Goal: Task Accomplishment & Management: Use online tool/utility

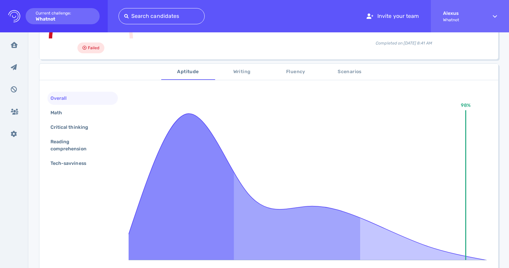
scroll to position [93, 0]
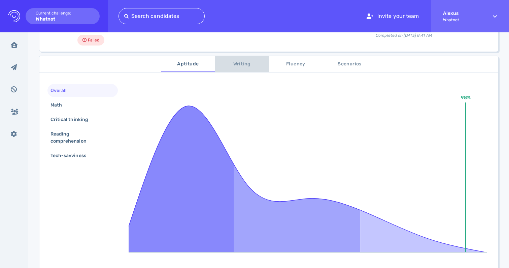
click at [247, 64] on span "Writing" at bounding box center [242, 64] width 46 height 8
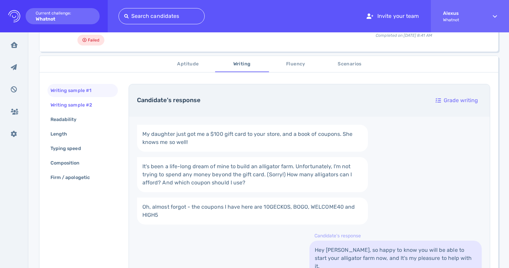
click at [82, 102] on div "Writing sample #2" at bounding box center [74, 105] width 51 height 10
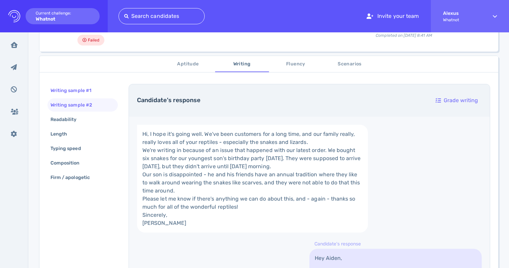
click at [85, 92] on div "Writing sample #1" at bounding box center [74, 91] width 50 height 10
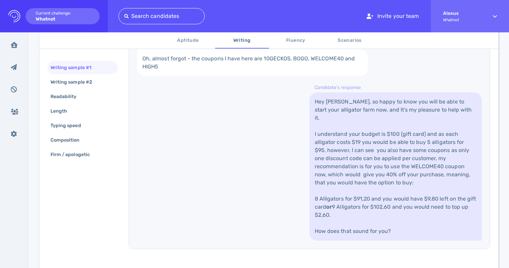
scroll to position [242, 0]
click at [198, 39] on span "Aptitude" at bounding box center [188, 40] width 46 height 8
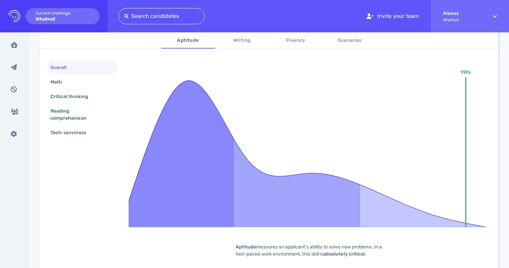
scroll to position [113, 0]
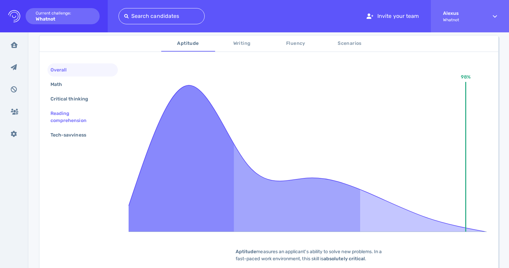
click at [62, 115] on div "Reading comprehension" at bounding box center [80, 116] width 62 height 17
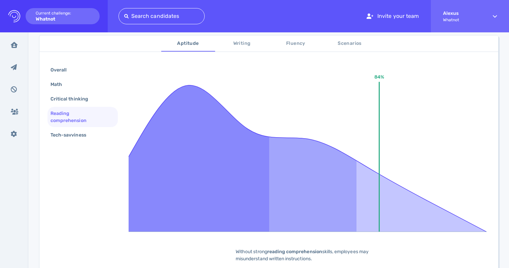
click at [302, 45] on span "Fluency" at bounding box center [296, 43] width 46 height 8
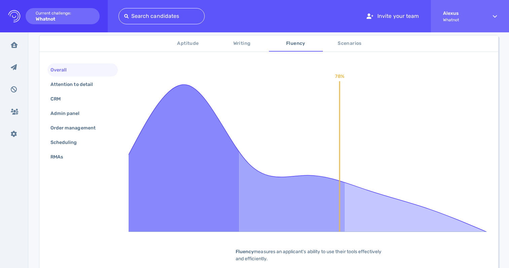
click at [339, 43] on span "Scenarios" at bounding box center [350, 43] width 46 height 8
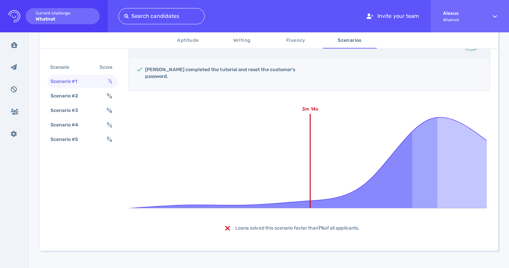
scroll to position [159, 0]
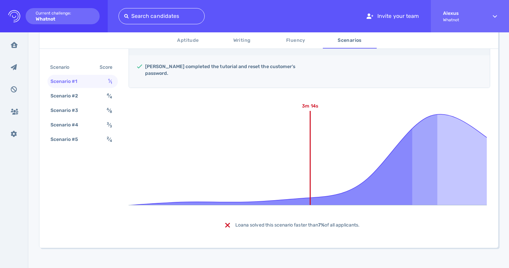
click at [107, 83] on div "1 ⁄ 1" at bounding box center [111, 81] width 9 height 10
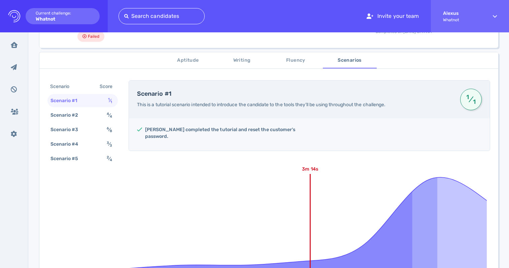
scroll to position [98, 0]
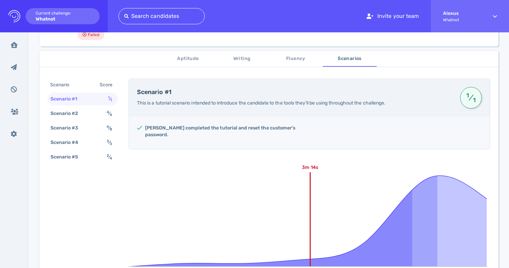
click at [234, 60] on span "Writing" at bounding box center [242, 59] width 46 height 8
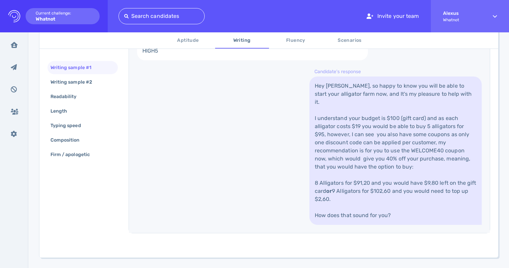
scroll to position [265, 0]
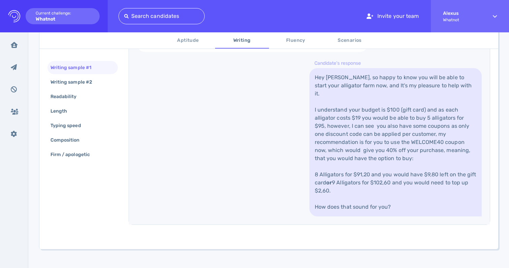
click at [349, 39] on span "Scenarios" at bounding box center [350, 40] width 46 height 8
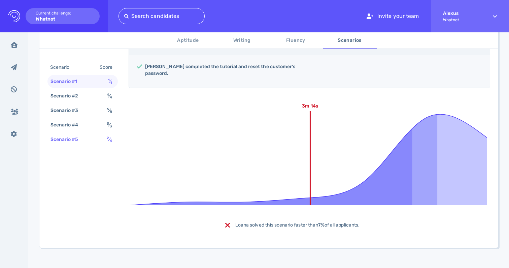
click at [86, 137] on div "Scenario #5 2 ⁄ 4" at bounding box center [82, 139] width 70 height 13
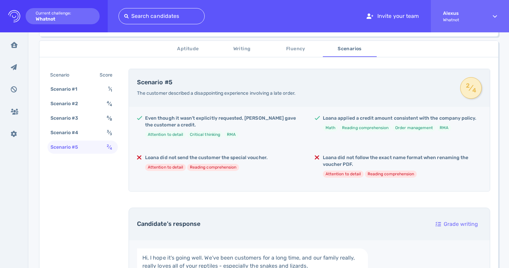
scroll to position [109, 0]
click at [100, 86] on div "Scenario #1 1 ⁄ 1" at bounding box center [82, 88] width 70 height 13
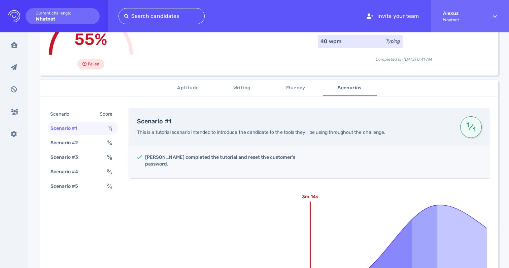
scroll to position [51, 0]
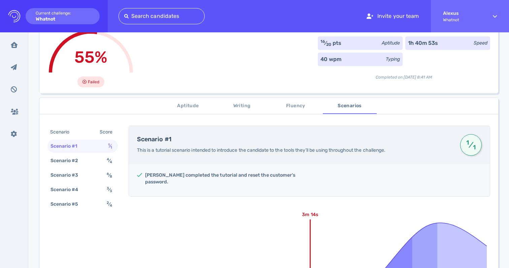
click at [238, 106] on span "Writing" at bounding box center [242, 106] width 46 height 8
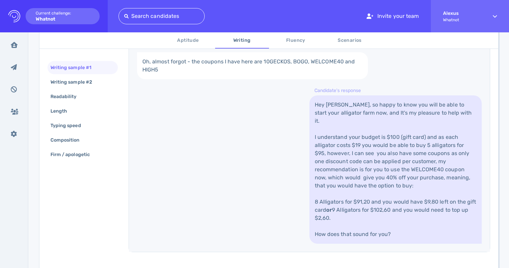
scroll to position [238, 0]
click at [336, 42] on span "Scenarios" at bounding box center [350, 40] width 46 height 8
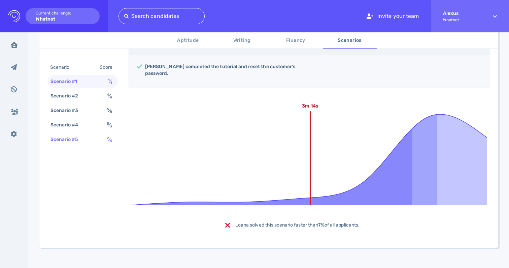
click at [96, 138] on div "Scenario #5 2 ⁄ 4" at bounding box center [82, 139] width 70 height 13
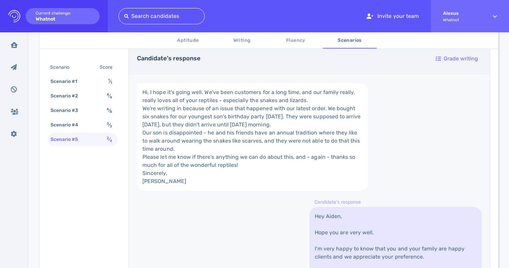
scroll to position [277, 0]
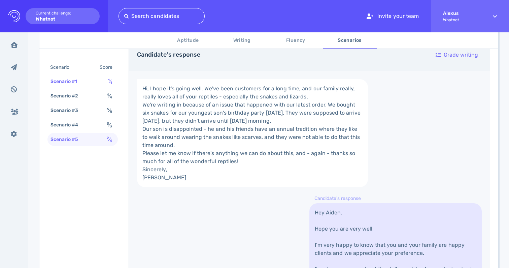
click at [109, 82] on span "1 ⁄ 1" at bounding box center [110, 81] width 4 height 6
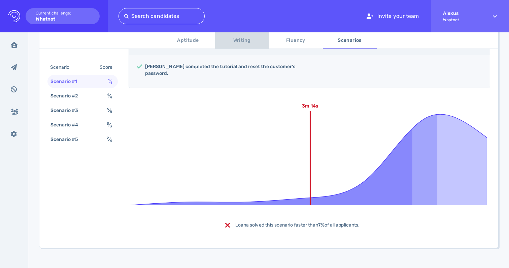
click at [230, 45] on button "Writing" at bounding box center [242, 40] width 54 height 16
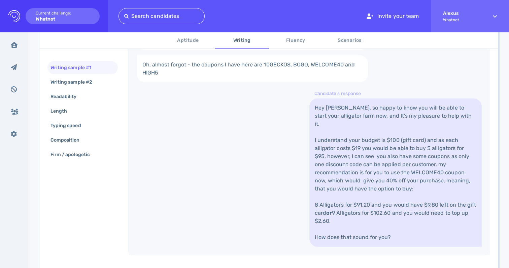
scroll to position [237, 0]
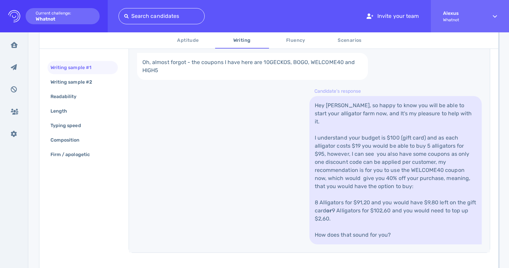
click at [344, 39] on span "Scenarios" at bounding box center [350, 40] width 46 height 8
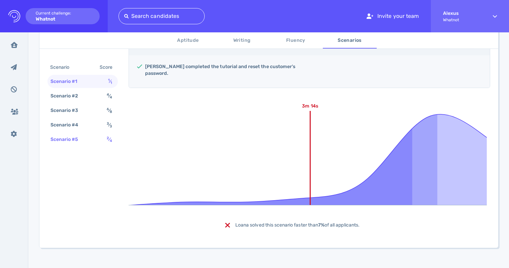
click at [86, 138] on div "Scenario #5" at bounding box center [67, 139] width 37 height 10
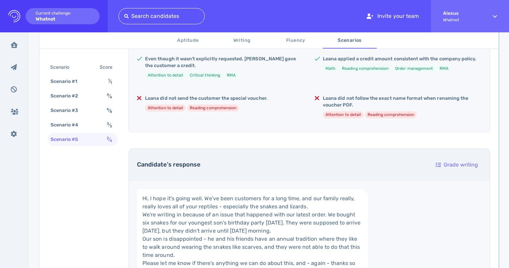
scroll to position [150, 0]
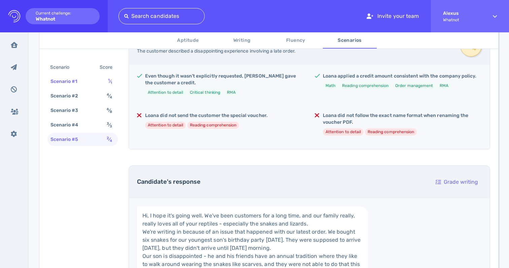
click at [105, 87] on div "Scenario #1 1 ⁄ 1" at bounding box center [82, 81] width 70 height 13
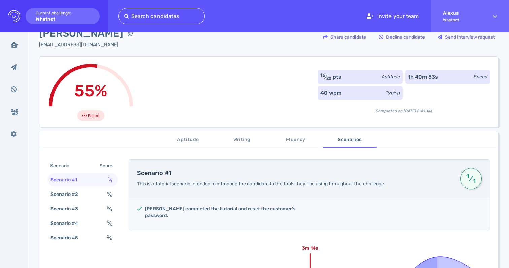
scroll to position [13, 0]
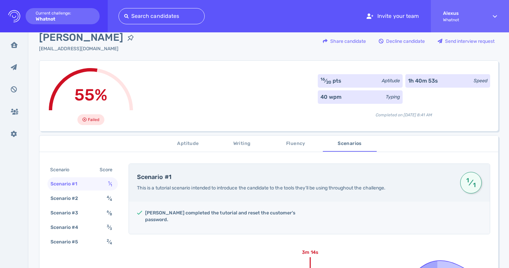
click at [235, 145] on span "Writing" at bounding box center [242, 143] width 46 height 8
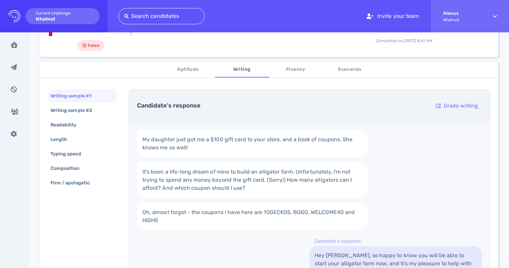
scroll to position [87, 0]
click at [445, 105] on div "Grade writing" at bounding box center [457, 106] width 49 height 15
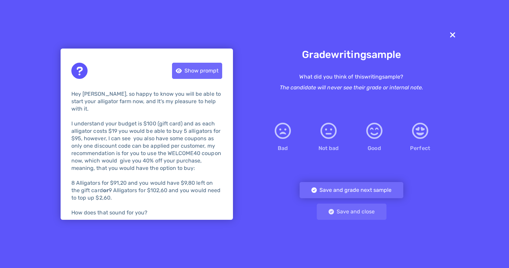
click at [453, 39] on icon at bounding box center [453, 35] width 8 height 11
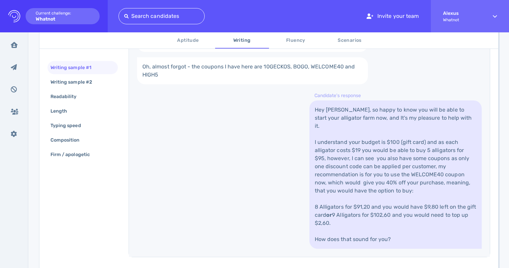
scroll to position [236, 0]
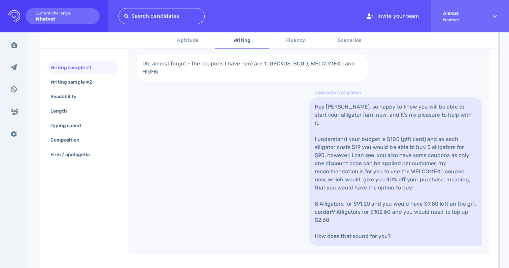
click at [345, 40] on span "Scenarios" at bounding box center [350, 40] width 46 height 8
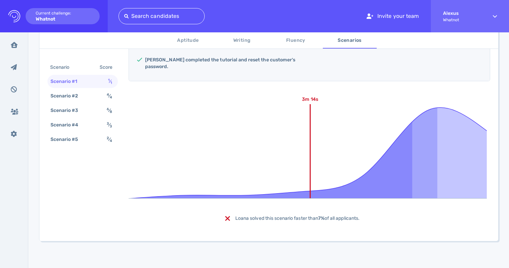
scroll to position [159, 0]
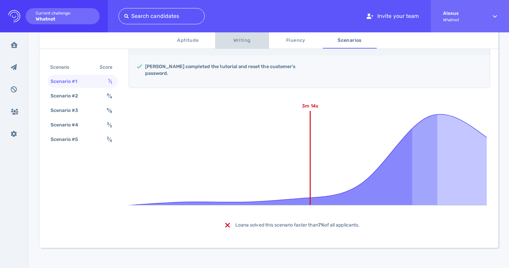
click at [236, 43] on span "Writing" at bounding box center [242, 40] width 46 height 8
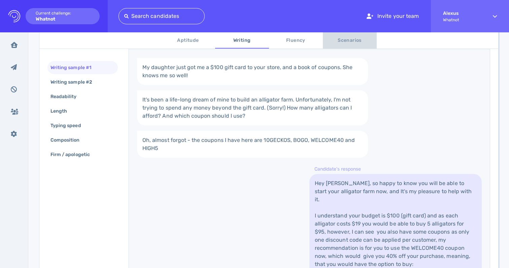
click at [343, 43] on span "Scenarios" at bounding box center [350, 40] width 46 height 8
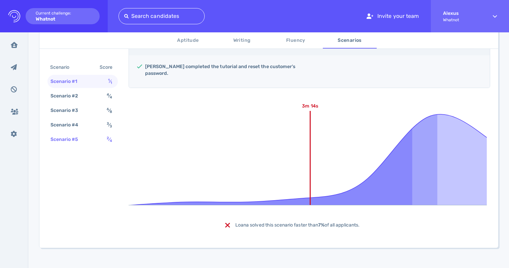
click at [90, 140] on div "Scenario #5 2 ⁄ 4" at bounding box center [82, 139] width 70 height 13
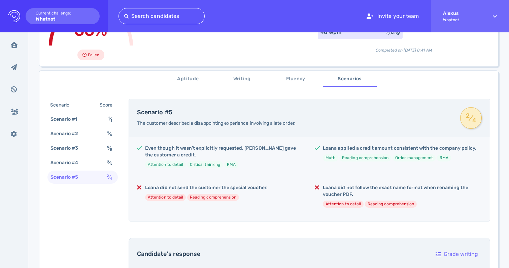
scroll to position [78, 0]
click at [94, 131] on div "Scenario #2 4 ⁄ 4" at bounding box center [82, 133] width 70 height 13
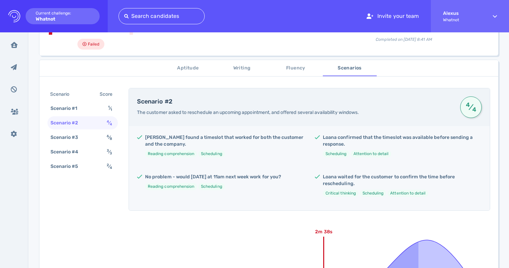
scroll to position [82, 0]
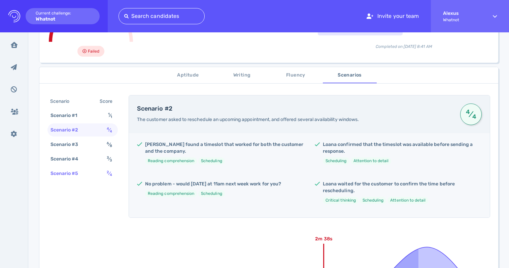
click at [100, 173] on div "Scenario #5 2 ⁄ 4" at bounding box center [82, 173] width 70 height 13
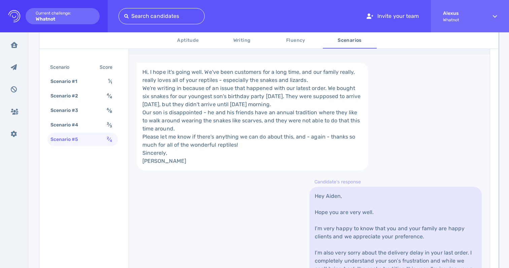
scroll to position [299, 0]
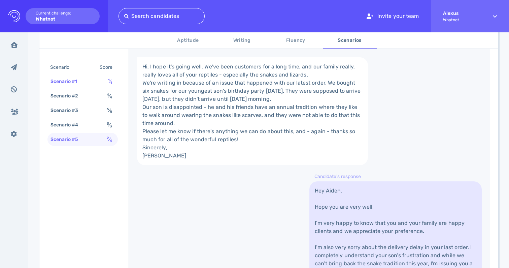
click at [100, 83] on div "Scenario #1 1 ⁄ 1" at bounding box center [82, 81] width 70 height 13
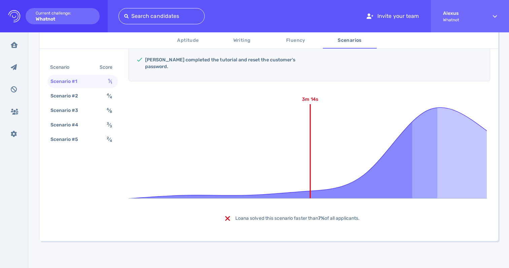
scroll to position [159, 0]
